Goal: Transaction & Acquisition: Purchase product/service

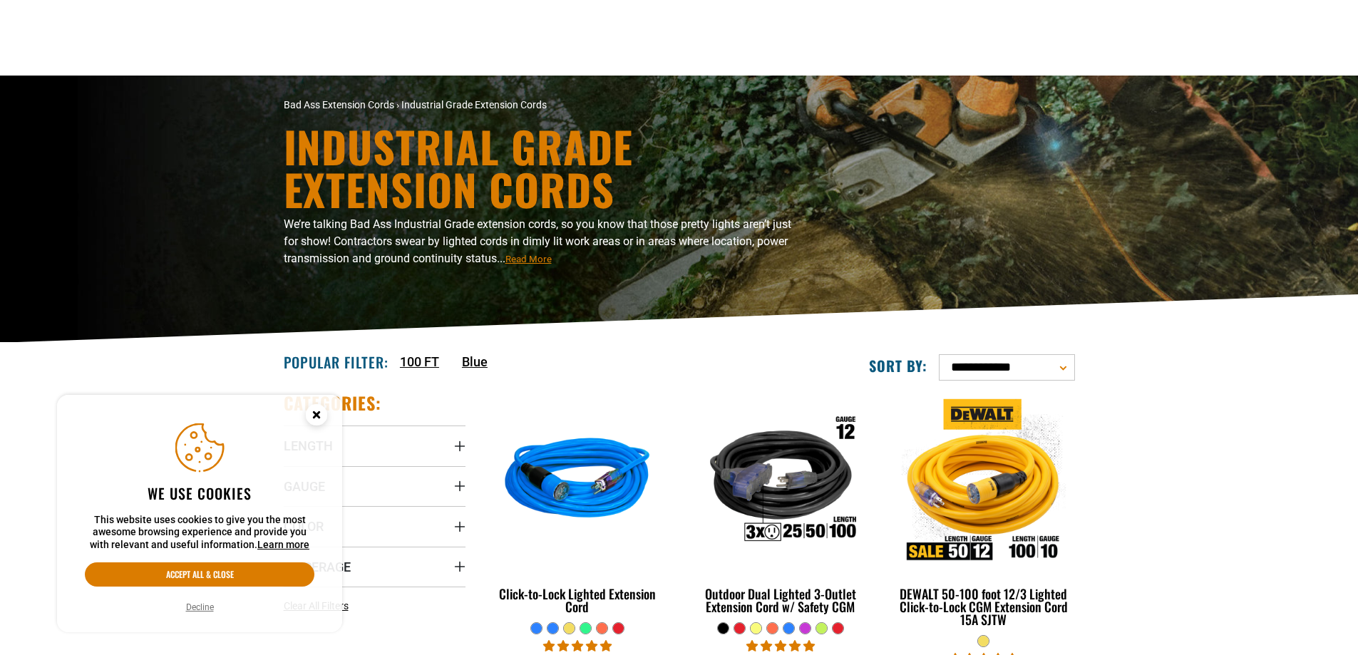
scroll to position [214, 0]
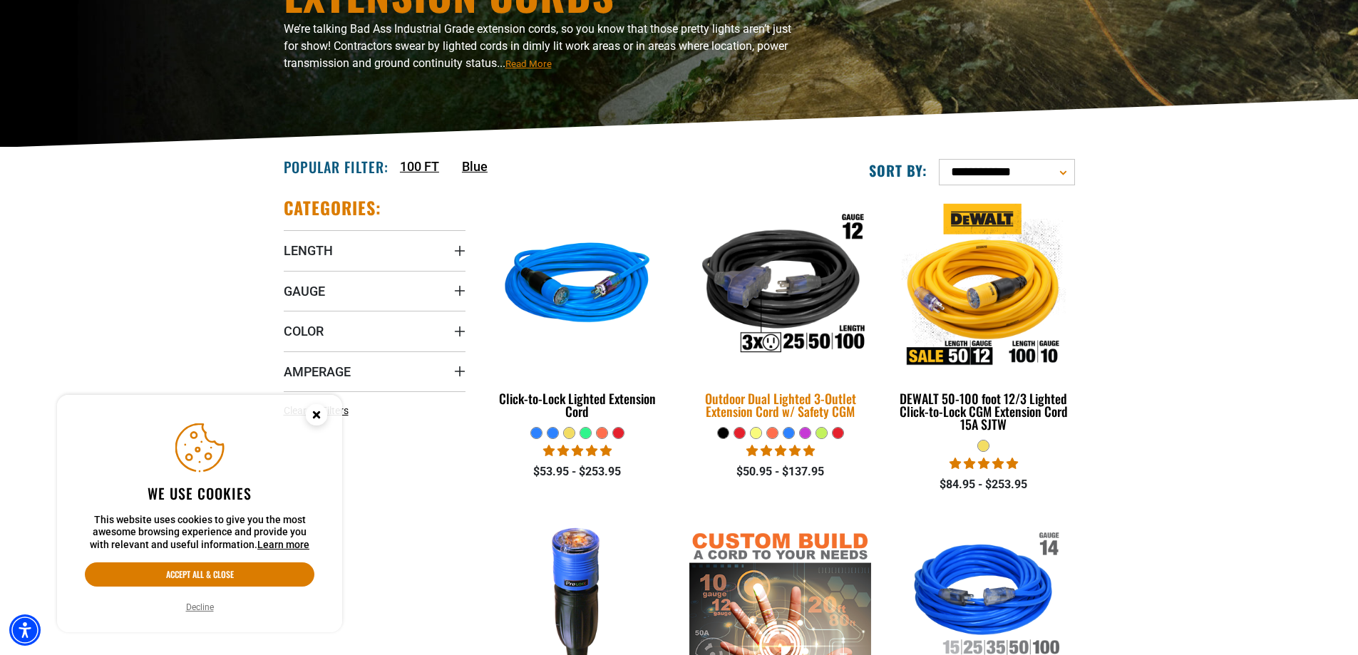
click at [771, 301] on img at bounding box center [781, 286] width 200 height 182
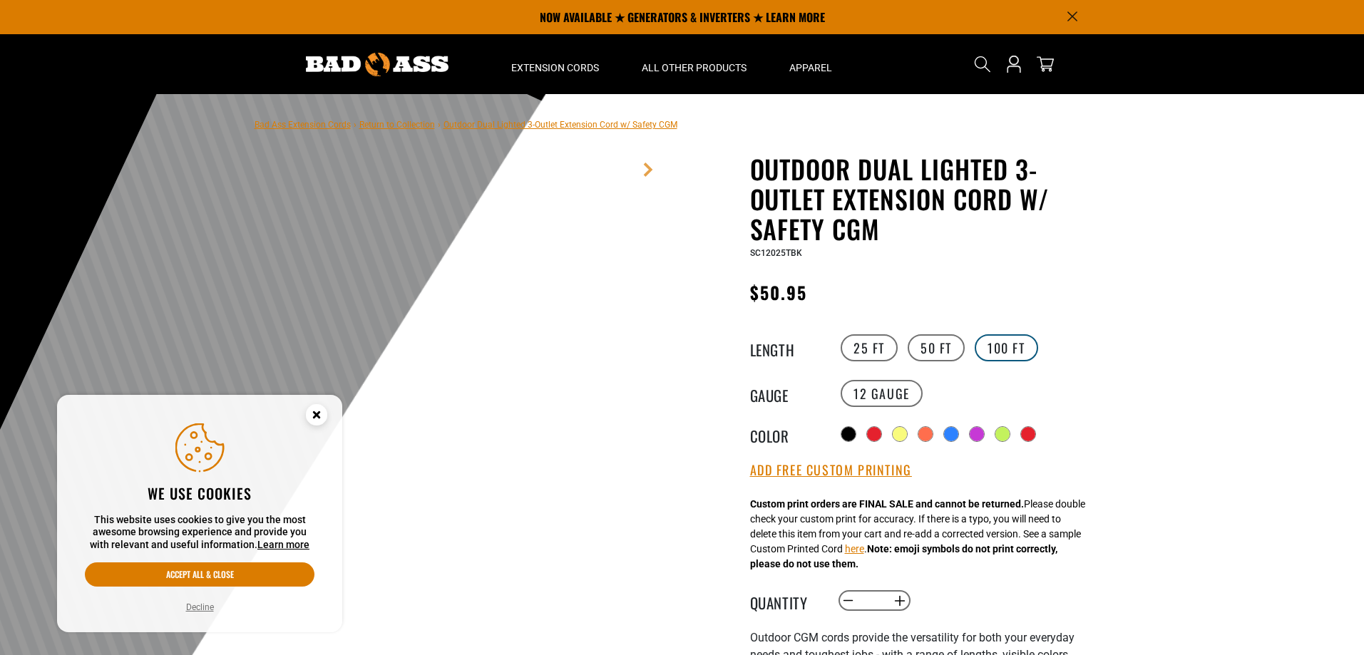
click at [1012, 350] on label "100 FT" at bounding box center [1006, 347] width 63 height 27
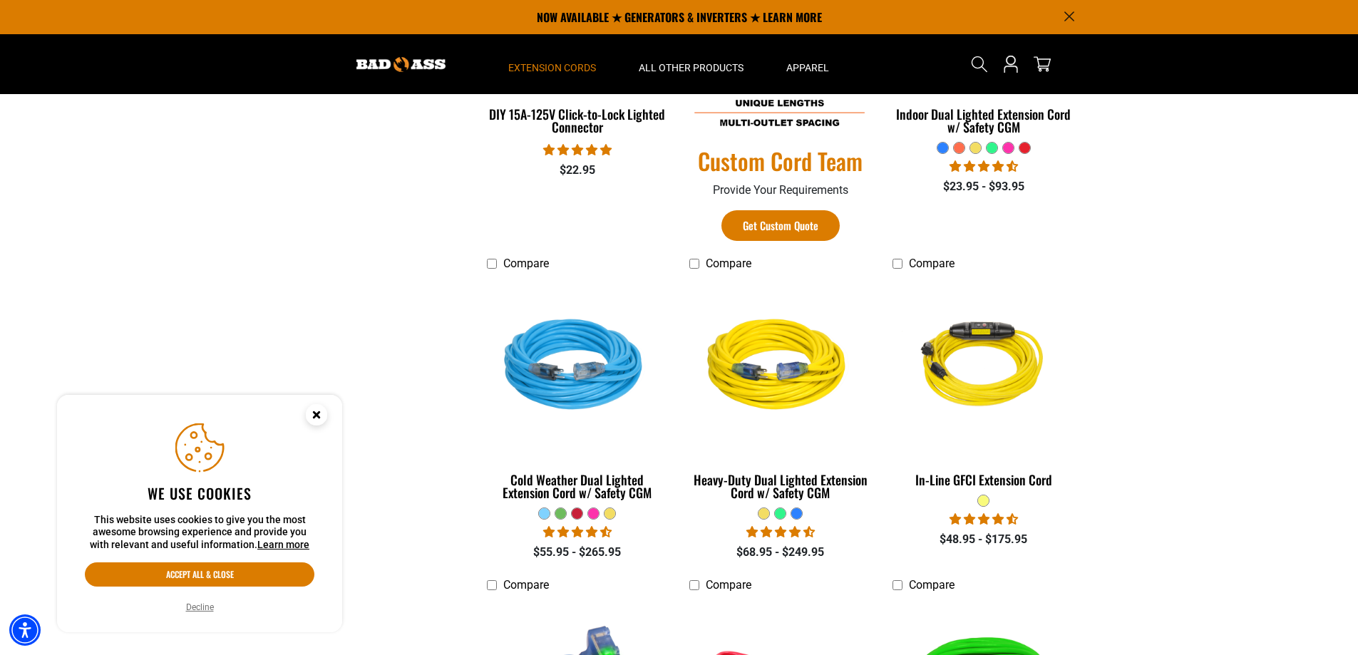
scroll to position [214, 0]
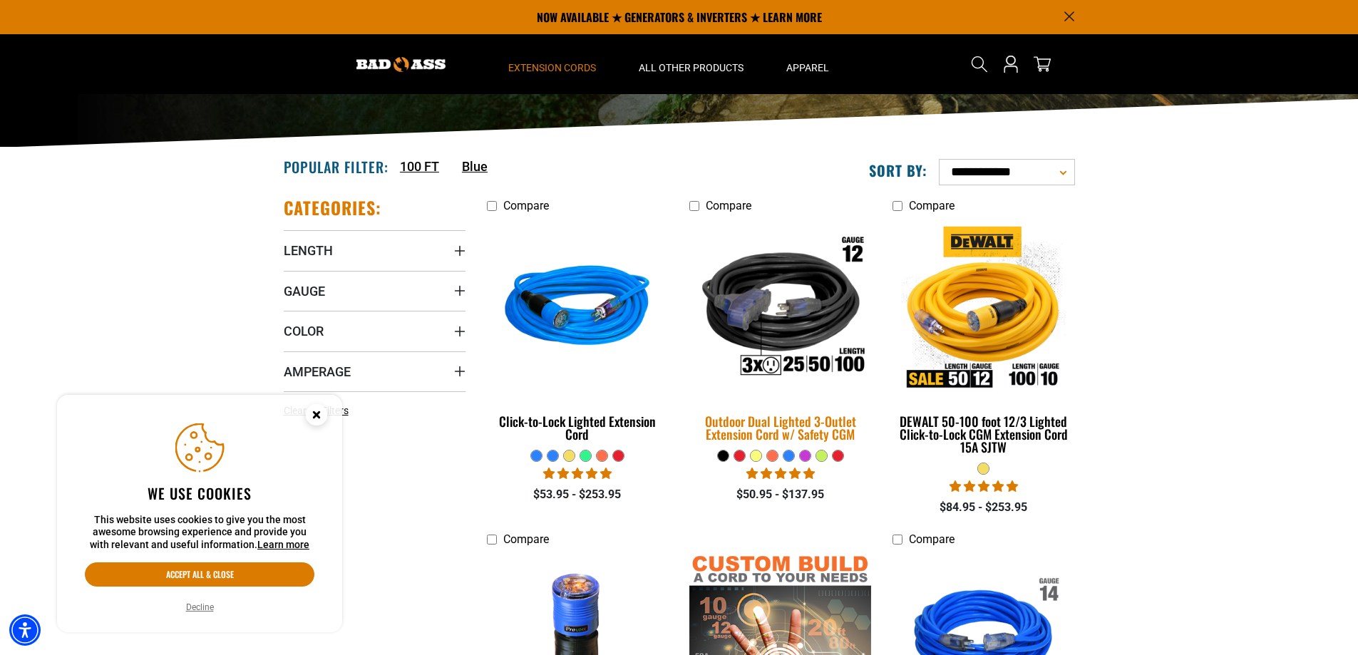
click at [806, 314] on img at bounding box center [781, 308] width 200 height 182
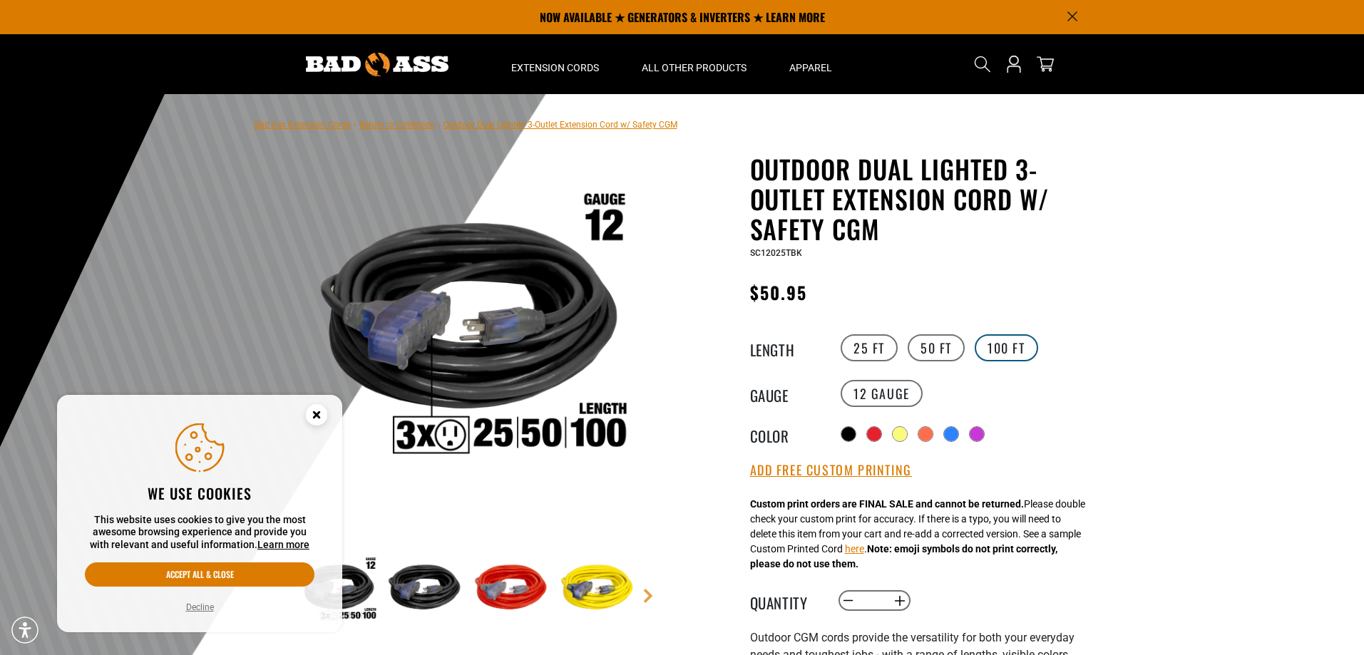
click at [994, 348] on label "100 FT" at bounding box center [1006, 347] width 63 height 27
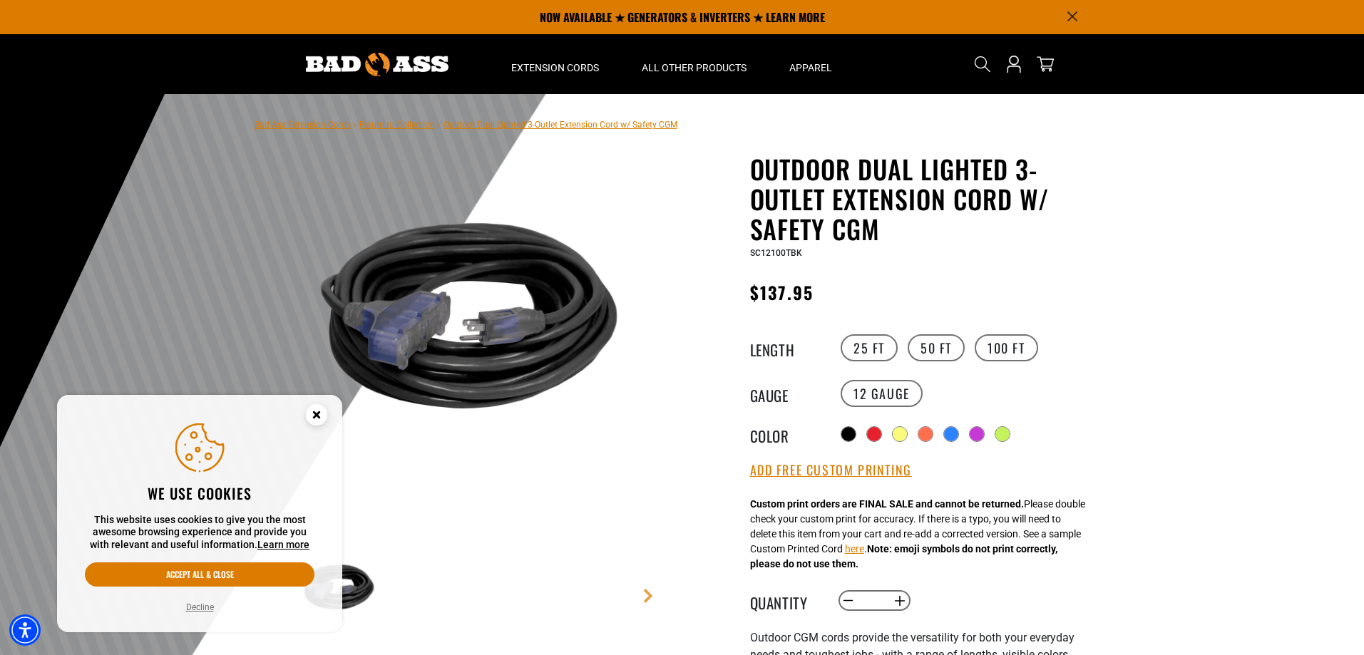
click at [314, 415] on circle "Close this option" at bounding box center [316, 414] width 21 height 21
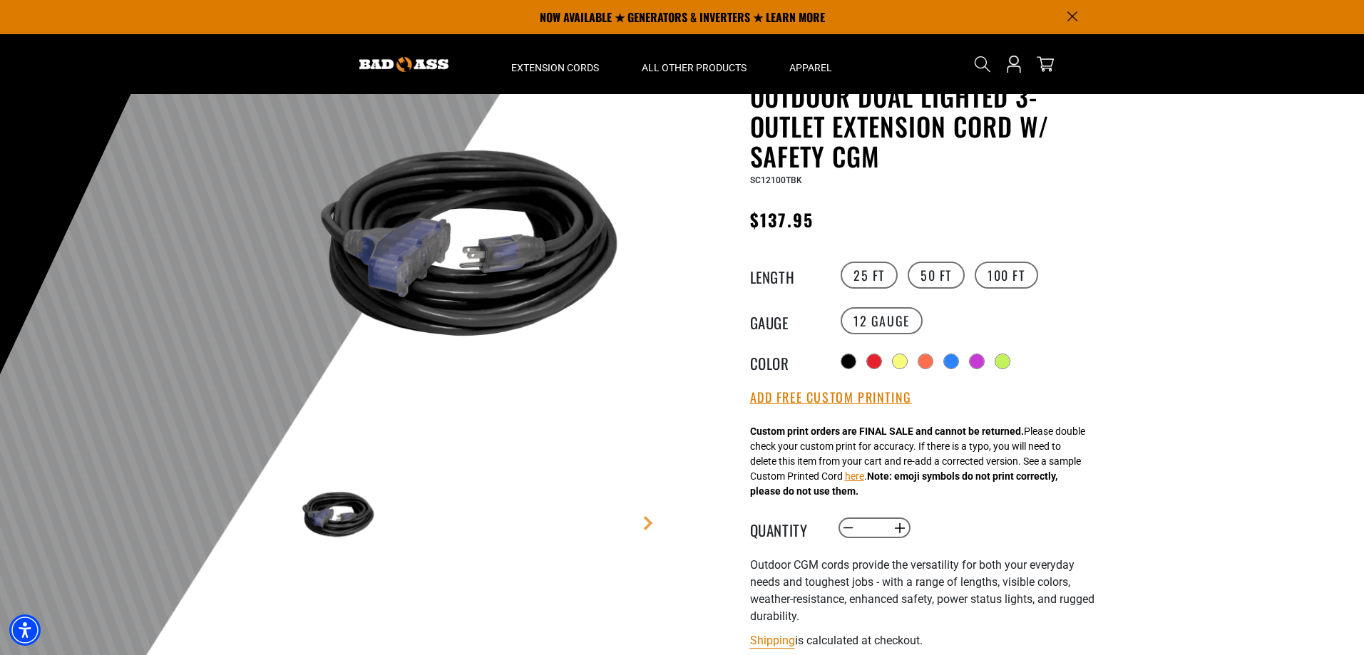
scroll to position [71, 0]
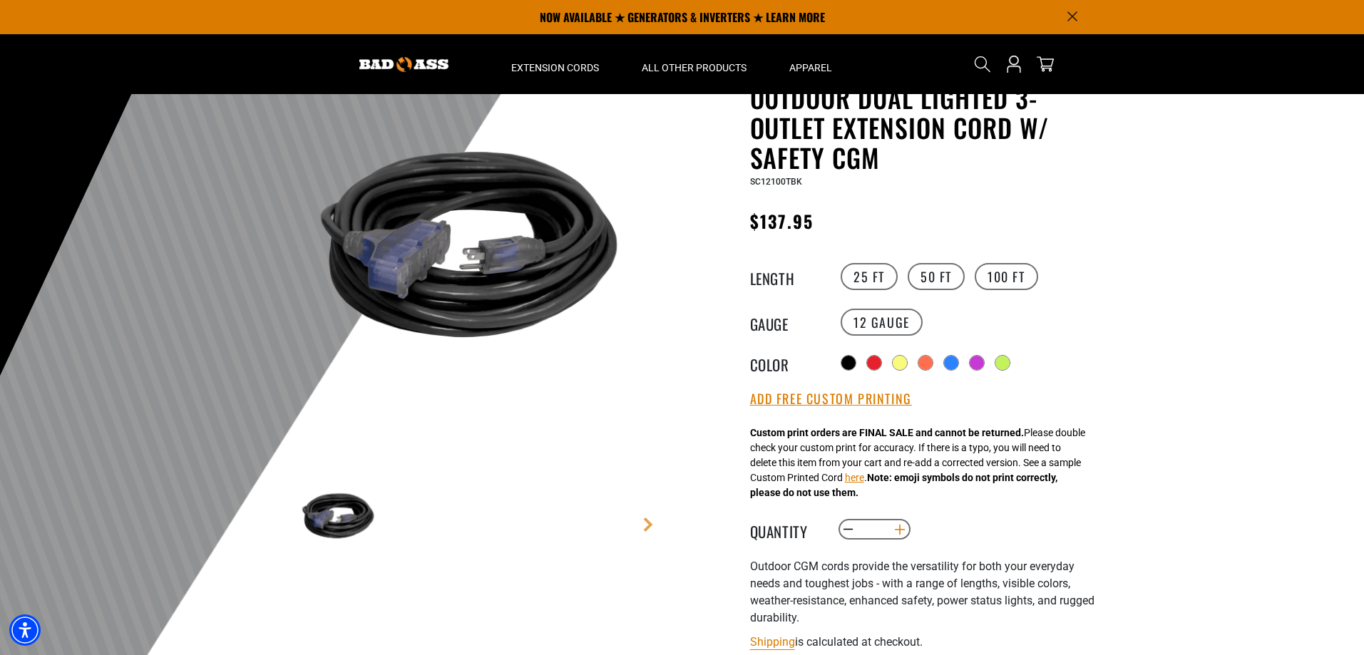
click at [899, 530] on button "Increase quantity for Outdoor Dual Lighted 3-Outlet Extension Cord w/ Safety CGM" at bounding box center [899, 530] width 22 height 24
click at [850, 535] on button "Decrease quantity for Outdoor Dual Lighted 3-Outlet Extension Cord w/ Safety CGM" at bounding box center [848, 530] width 22 height 24
type input "*"
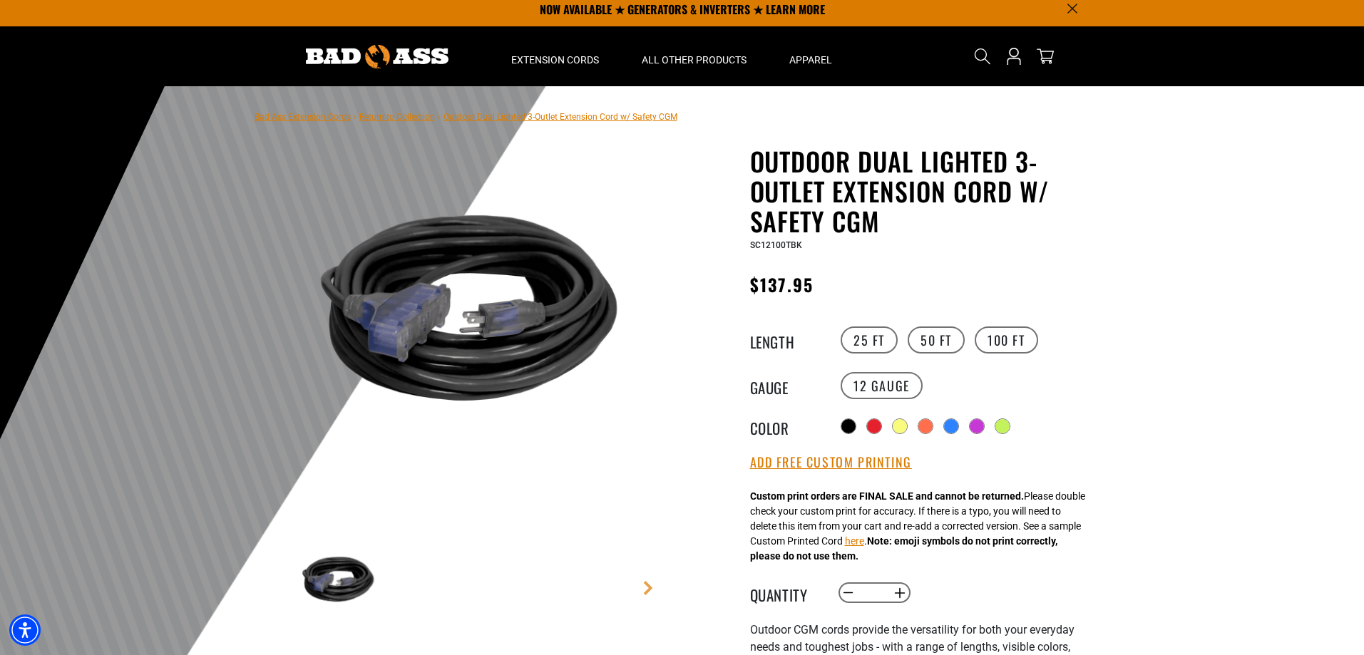
scroll to position [0, 0]
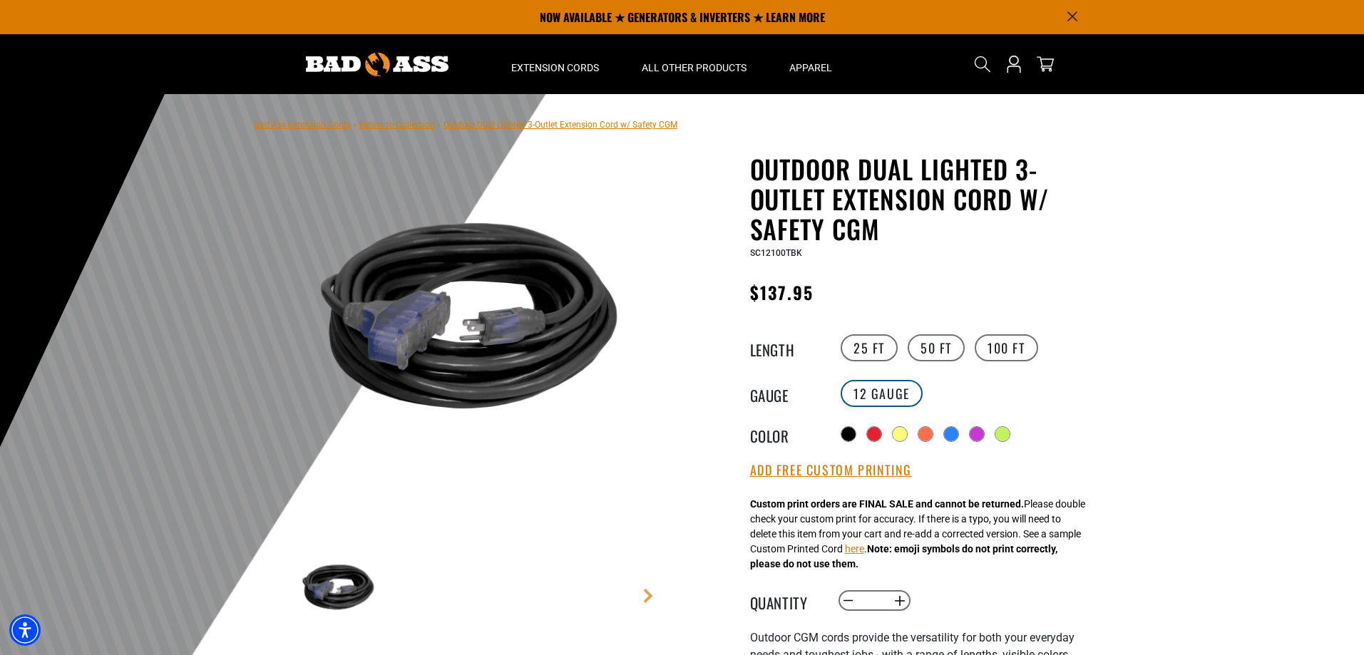
click at [888, 394] on label "12 Gauge" at bounding box center [881, 393] width 82 height 27
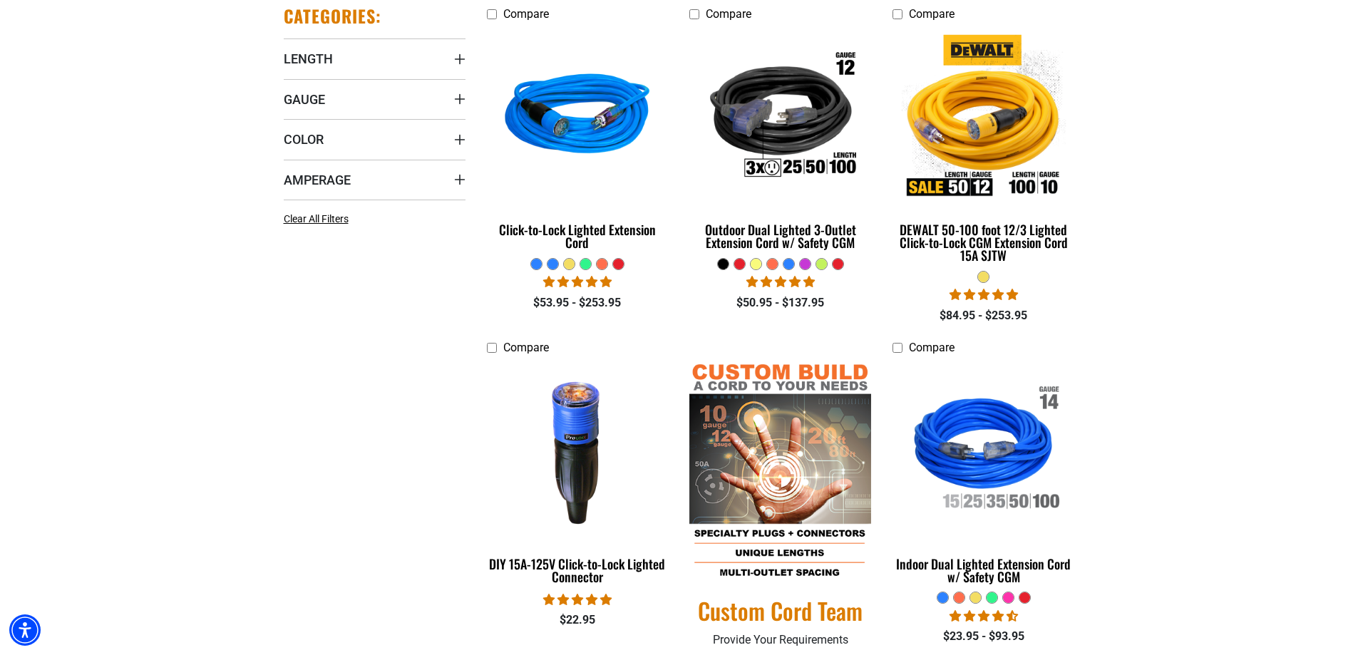
scroll to position [428, 0]
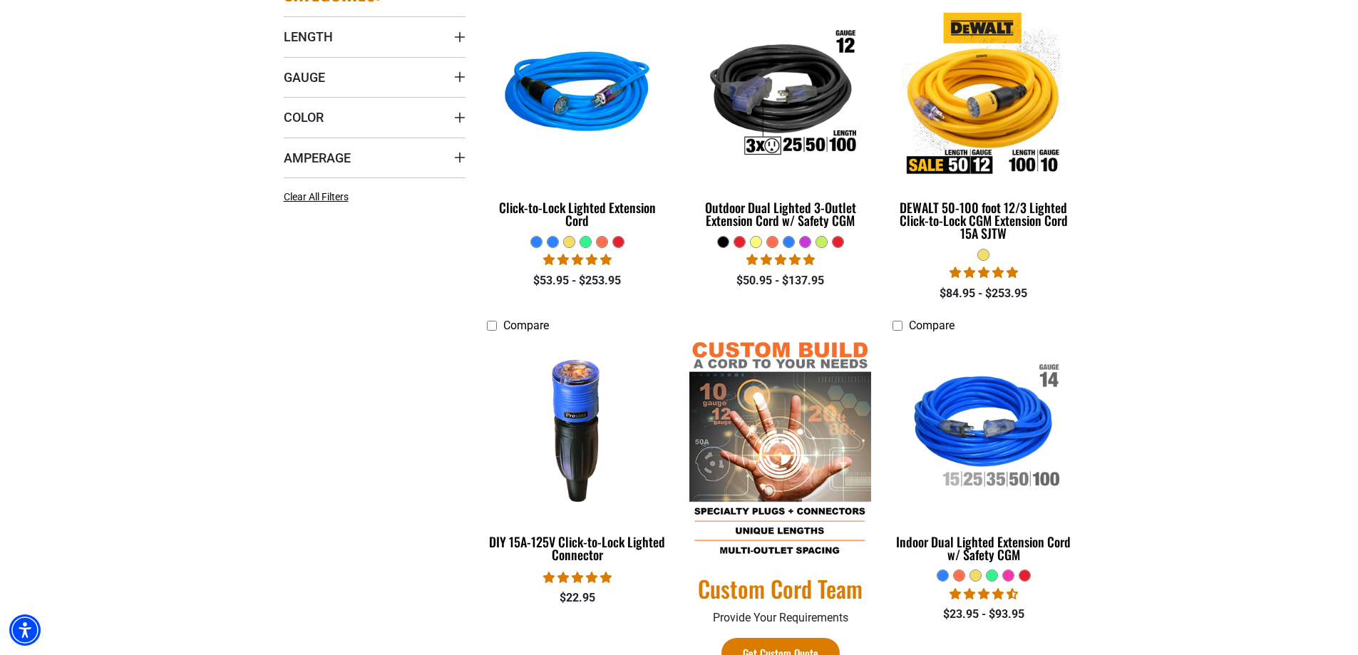
click at [558, 247] on div at bounding box center [552, 242] width 11 height 11
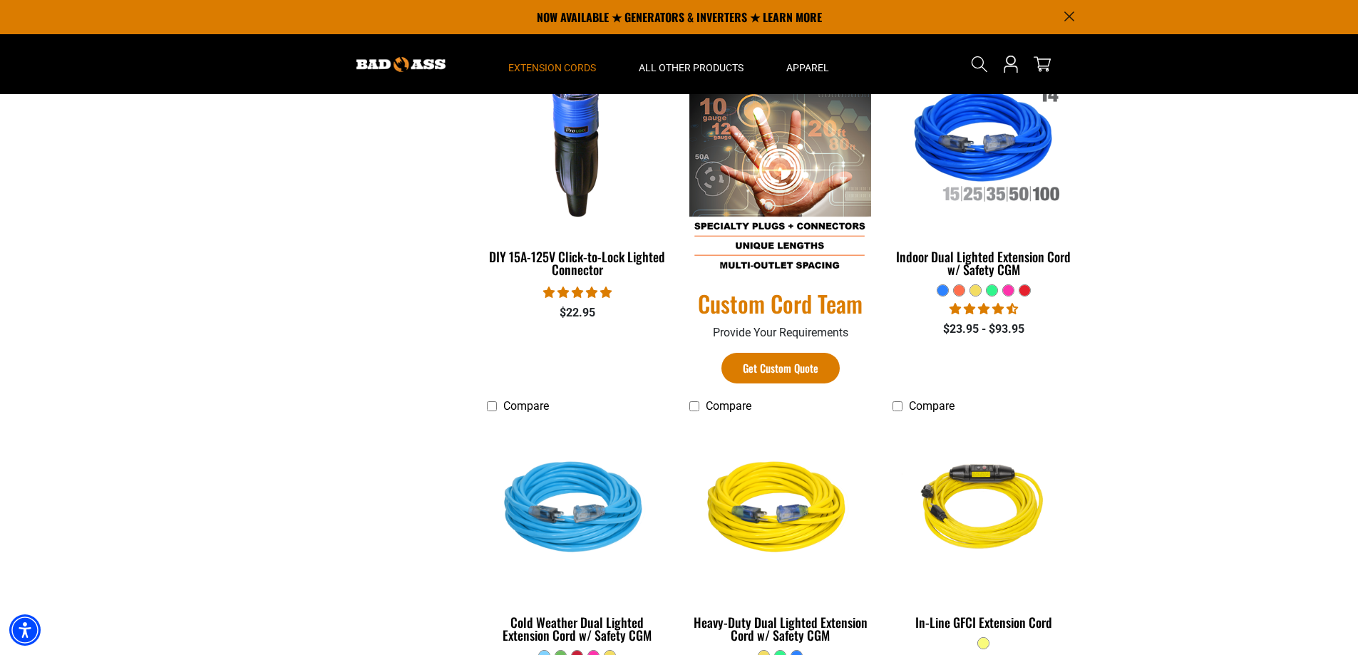
scroll to position [356, 0]
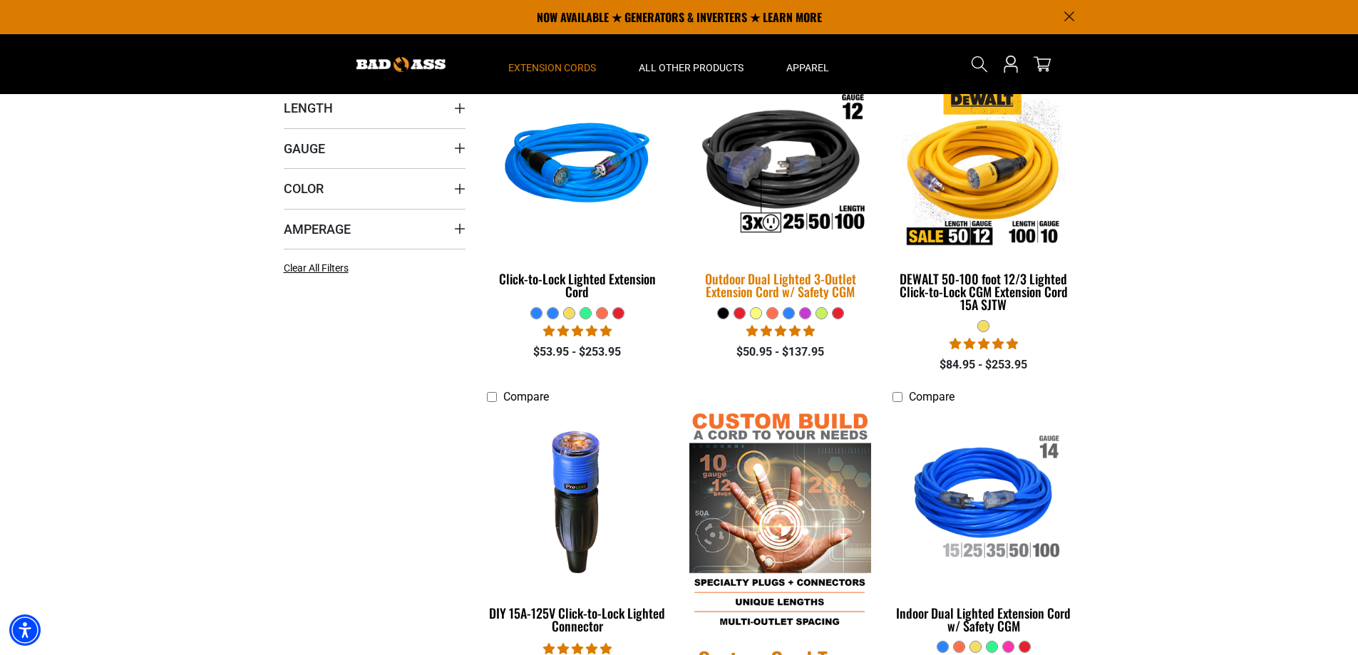
click at [799, 182] on img at bounding box center [781, 166] width 200 height 182
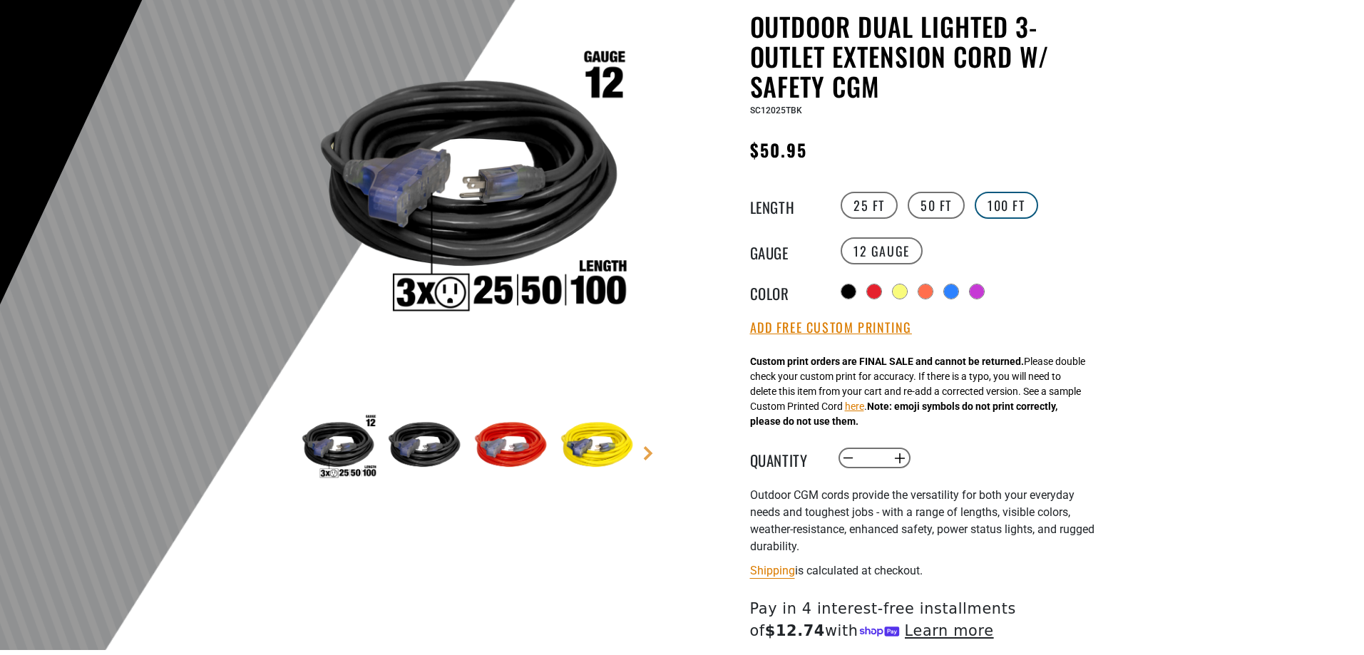
click at [1009, 205] on label "100 FT" at bounding box center [1006, 205] width 63 height 27
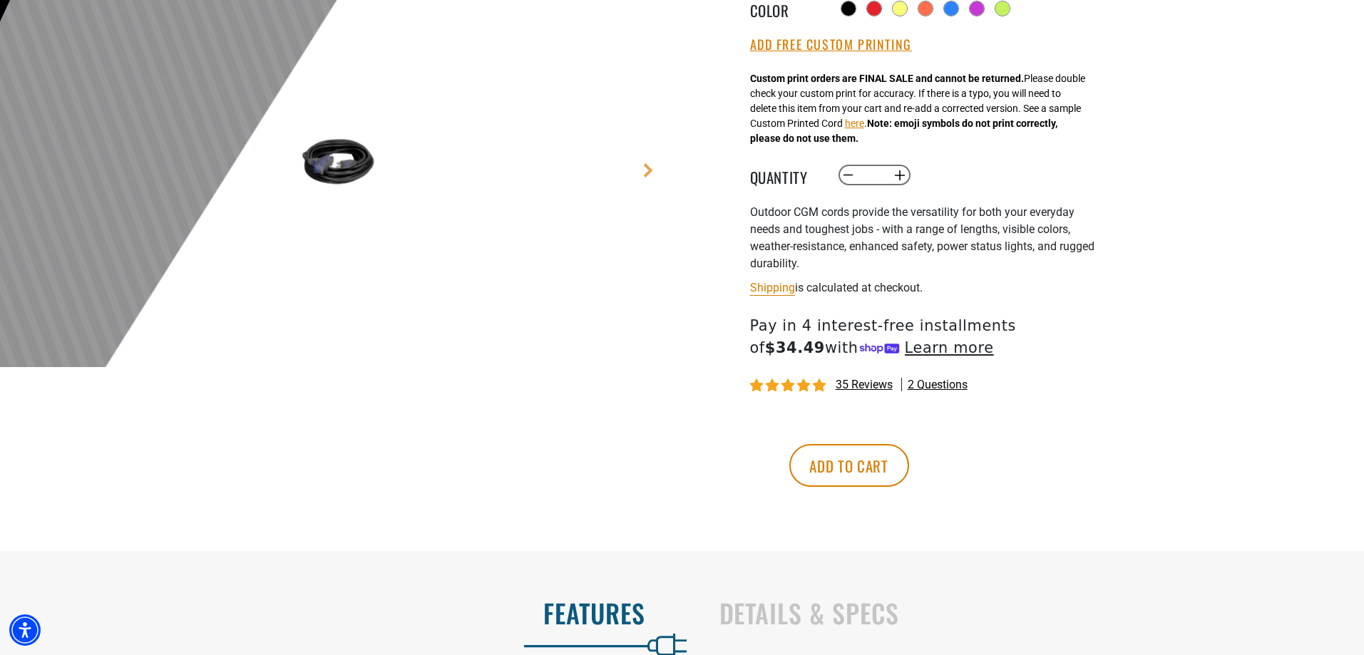
scroll to position [428, 0]
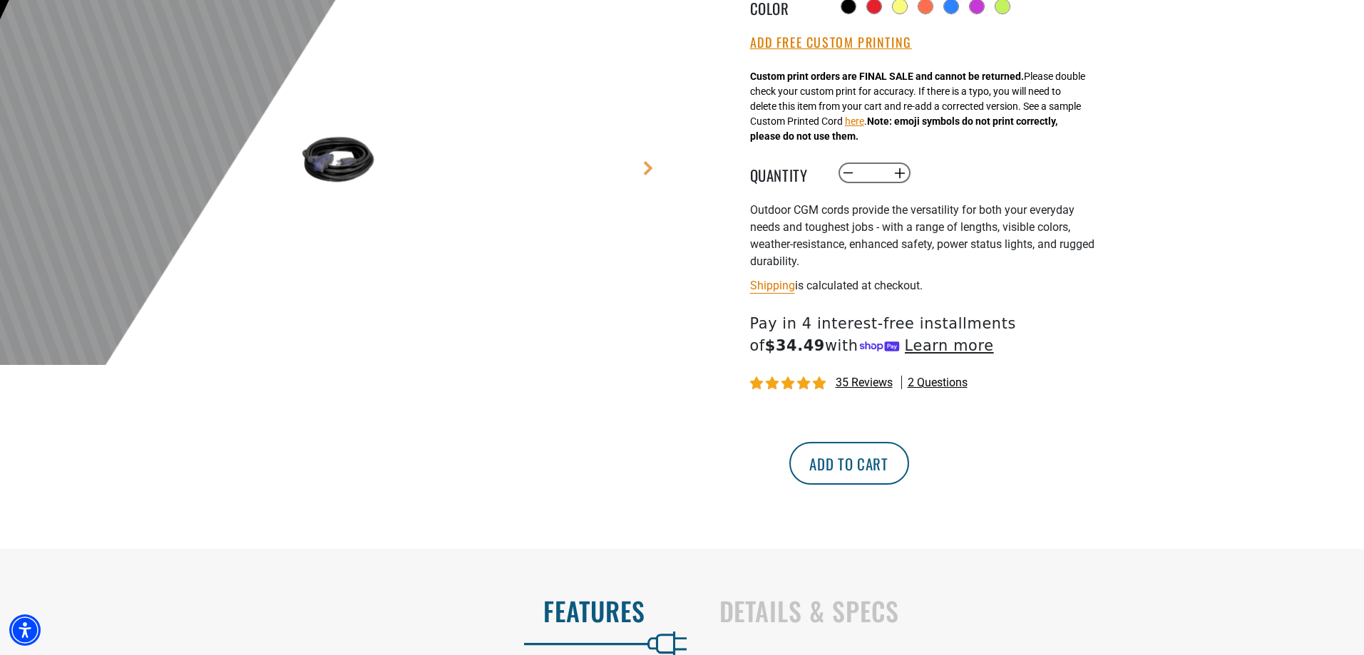
click at [909, 465] on button "Add to cart" at bounding box center [849, 463] width 120 height 43
